Goal: Use online tool/utility: Utilize a website feature to perform a specific function

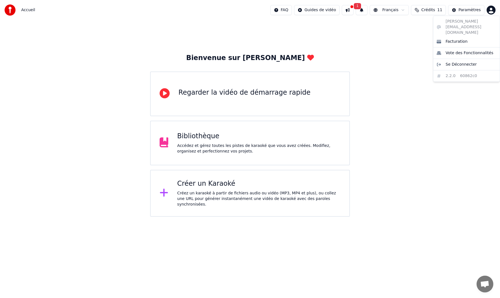
click at [492, 9] on html "Accueil FAQ Guides de vidéo 1 Français Crédits 11 Paramètres Bienvenue sur Youk…" at bounding box center [250, 108] width 500 height 217
click at [200, 145] on html "Accueil FAQ Guides de vidéo 1 Français Crédits 11 Paramètres Bienvenue sur Youk…" at bounding box center [250, 108] width 500 height 217
click at [200, 145] on div "Accédez et gérez toutes les pistes de karaoké que vous avez créées. Modifiez, o…" at bounding box center [258, 148] width 163 height 11
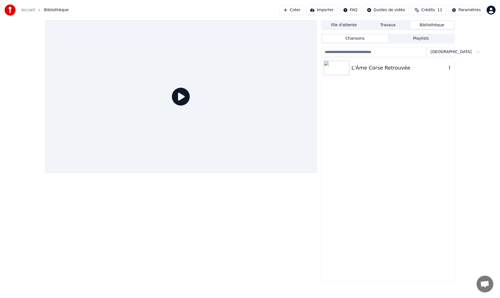
click at [377, 66] on div "L'Âme Corse Retrouvée" at bounding box center [399, 68] width 95 height 8
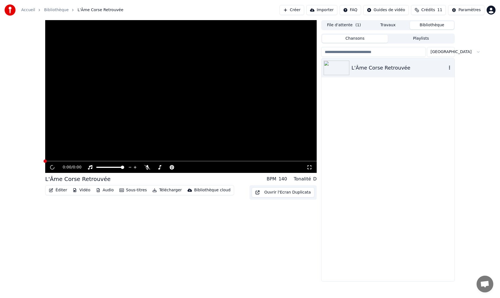
click at [377, 66] on div "L'Âme Corse Retrouvée" at bounding box center [399, 68] width 95 height 8
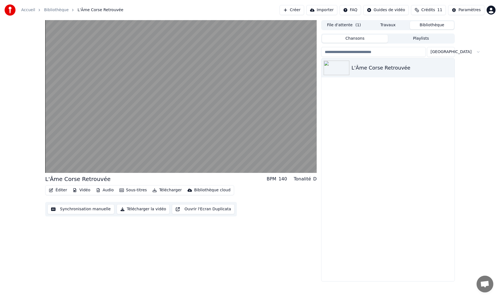
click at [105, 189] on button "Audio" at bounding box center [105, 190] width 22 height 8
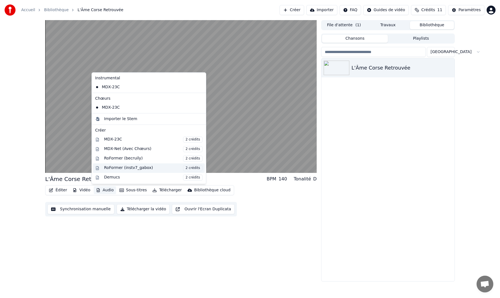
click at [109, 166] on div "RoFormer (instv7_gabox) 2 crédits" at bounding box center [153, 168] width 99 height 6
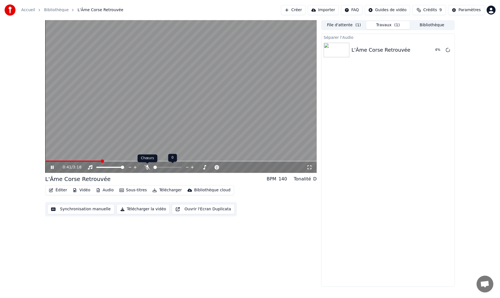
click at [148, 168] on icon at bounding box center [148, 167] width 6 height 4
click at [310, 167] on icon at bounding box center [310, 167] width 6 height 4
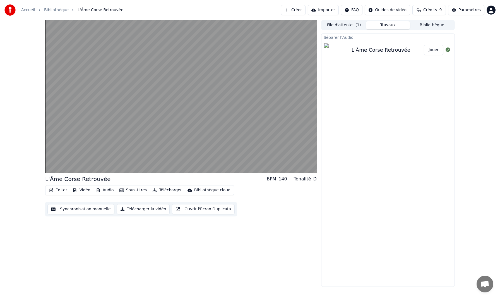
click at [471, 10] on div "Paramètres" at bounding box center [470, 10] width 22 height 6
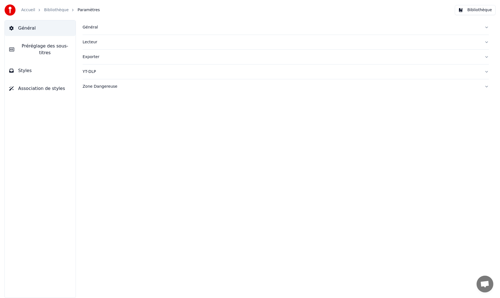
click at [26, 71] on span "Styles" at bounding box center [25, 70] width 14 height 7
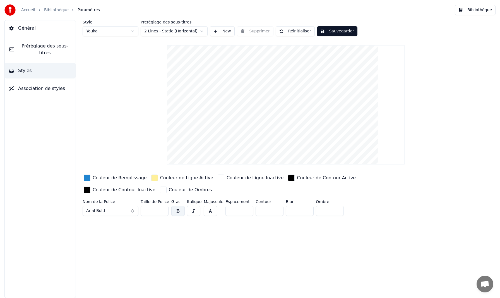
click at [30, 88] on span "Association de styles" at bounding box center [41, 88] width 47 height 7
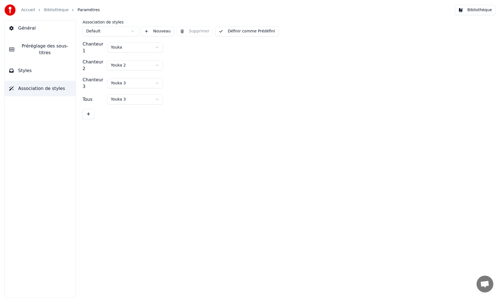
click at [158, 46] on html "Accueil Bibliothèque Paramètres Bibliothèque Général Préréglage des sous-titres…" at bounding box center [250, 149] width 500 height 298
click at [119, 78] on html "Accueil Bibliothèque Paramètres Bibliothèque Général Préréglage des sous-titres…" at bounding box center [250, 149] width 500 height 298
click at [52, 9] on html "Accueil Bibliothèque Paramètres Bibliothèque Général Préréglage des sous-titres…" at bounding box center [250, 149] width 500 height 298
click at [81, 8] on span "Paramètres" at bounding box center [89, 10] width 22 height 6
